Goal: Transaction & Acquisition: Book appointment/travel/reservation

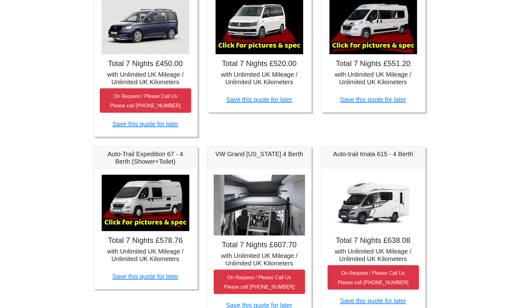
scroll to position [131, 0]
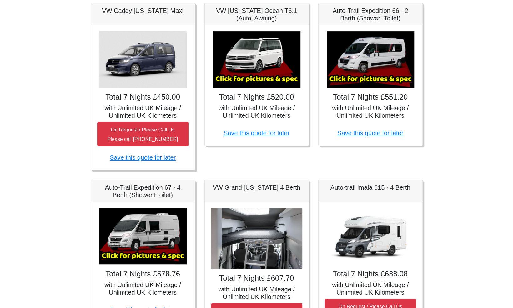
click at [376, 63] on img at bounding box center [371, 59] width 88 height 56
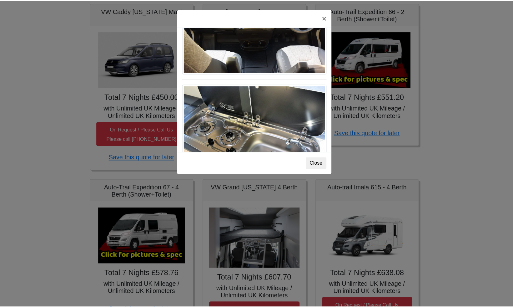
scroll to position [649, 0]
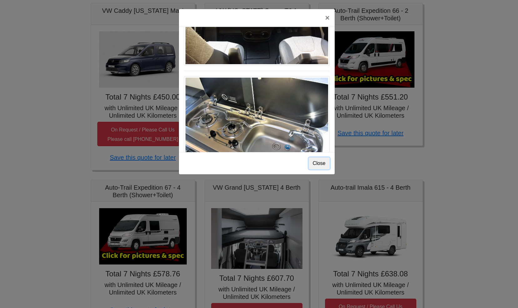
click at [322, 164] on button "Close" at bounding box center [319, 163] width 21 height 12
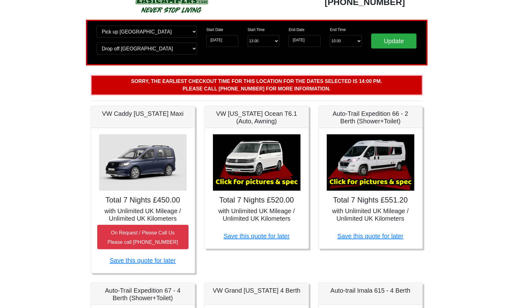
scroll to position [0, 0]
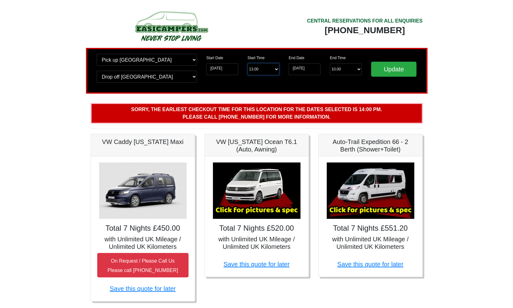
click at [277, 68] on select "Start Time 13.00 -------- 11.00 am (Saturday & Sunday Only) 12.00 pm (Saturday)…" at bounding box center [264, 69] width 32 height 12
select select "14.00"
click at [248, 64] on select "Start Time 13.00 -------- 11.00 am (Saturday & Sunday Only) 12.00 pm (Saturday)…" at bounding box center [264, 69] width 32 height 12
click at [388, 69] on input "Update" at bounding box center [394, 69] width 46 height 15
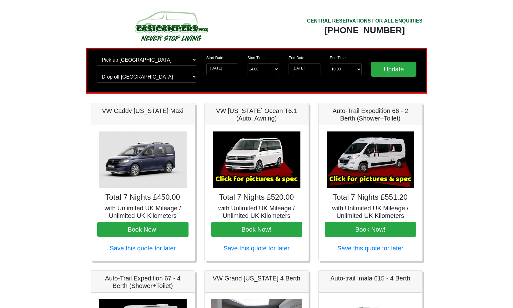
scroll to position [31, 0]
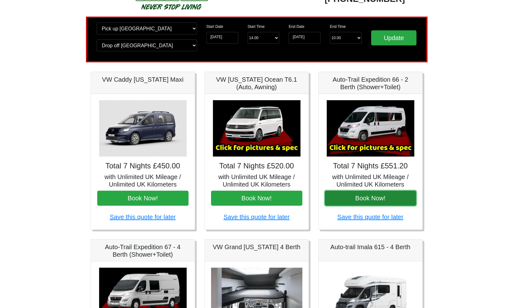
click at [369, 196] on button "Book Now!" at bounding box center [370, 198] width 91 height 15
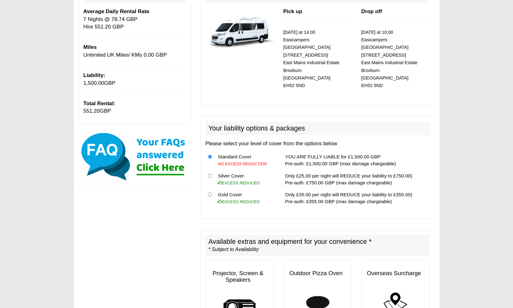
scroll to position [94, 0]
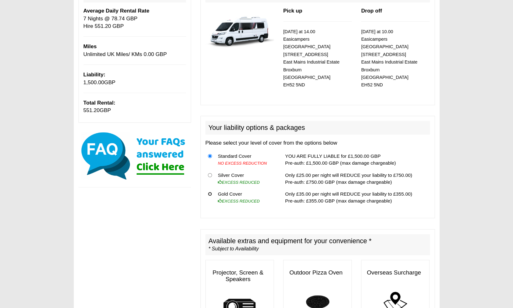
click at [208, 192] on input "radio" at bounding box center [210, 194] width 4 height 4
radio input "true"
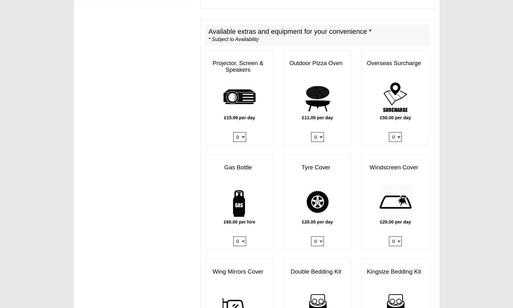
scroll to position [313, 0]
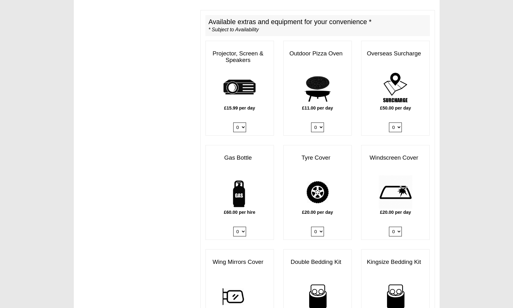
click at [399, 226] on select "0 1" at bounding box center [395, 231] width 13 height 10
select select "Windscreen Cover @ 20.00 GBP per day."
click at [389, 226] on select "0 1" at bounding box center [395, 231] width 13 height 10
click at [320, 226] on select "0 1" at bounding box center [317, 231] width 13 height 10
select select "Tyre Cover @ 20.00 GBP per day."
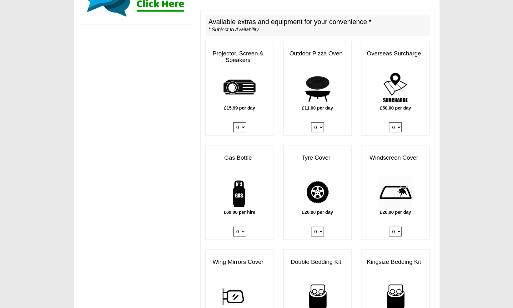
click at [311, 226] on select "0 1" at bounding box center [317, 231] width 13 height 10
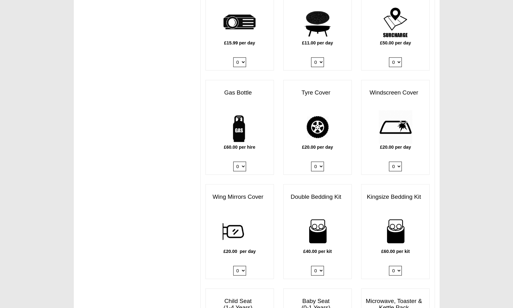
scroll to position [383, 0]
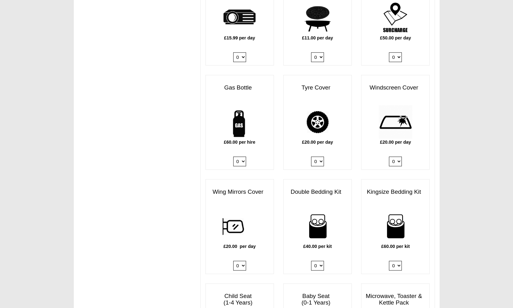
click at [242, 156] on select "0 1" at bounding box center [239, 161] width 13 height 10
select select "Gas Bottle x QTY 1 @ 60.00 GBP per hire."
click at [233, 156] on select "0 1" at bounding box center [239, 161] width 13 height 10
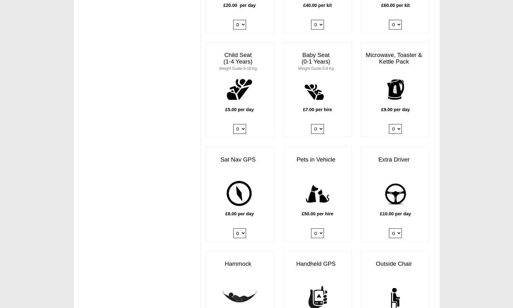
scroll to position [633, 0]
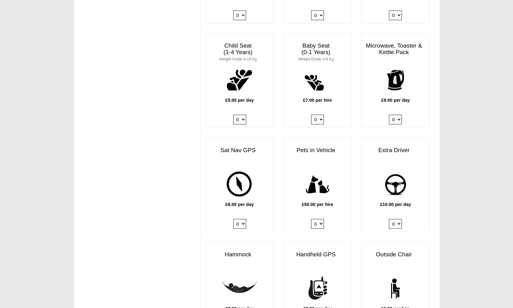
click at [322, 219] on select "0 1" at bounding box center [317, 224] width 13 height 10
select select "Pets in vehicle @ 50.00 GBP per hire"
click at [311, 219] on select "0 1" at bounding box center [317, 224] width 13 height 10
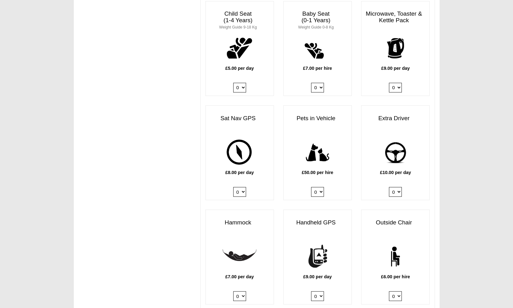
scroll to position [696, 0]
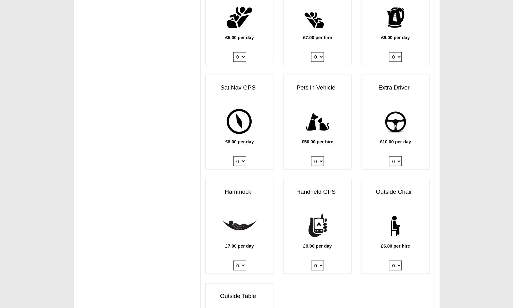
click at [398, 156] on select "0 1" at bounding box center [395, 161] width 13 height 10
select select "Extra Driver x QTY 1 @ 10.00 GBP per day."
click at [389, 156] on select "0 1" at bounding box center [395, 161] width 13 height 10
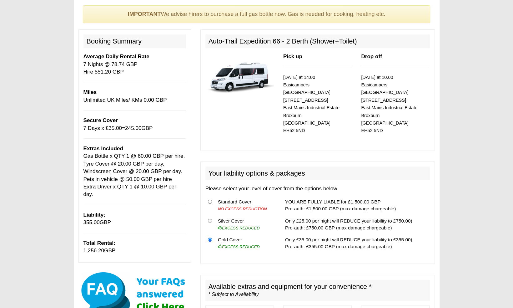
scroll to position [39, 0]
